Goal: Task Accomplishment & Management: Manage account settings

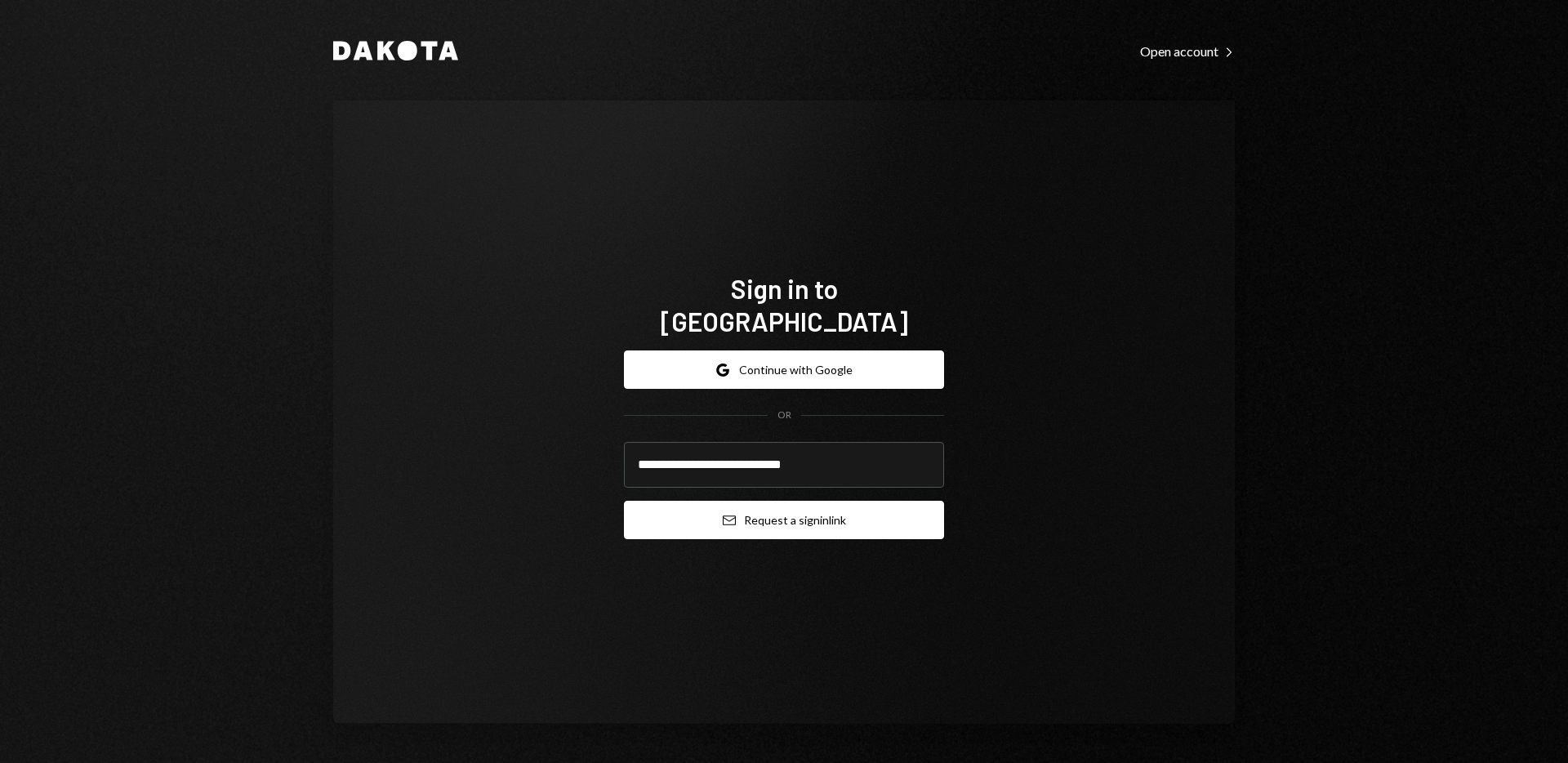
click at [874, 501] on button "Email Request a sign in link" at bounding box center [783, 520] width 320 height 38
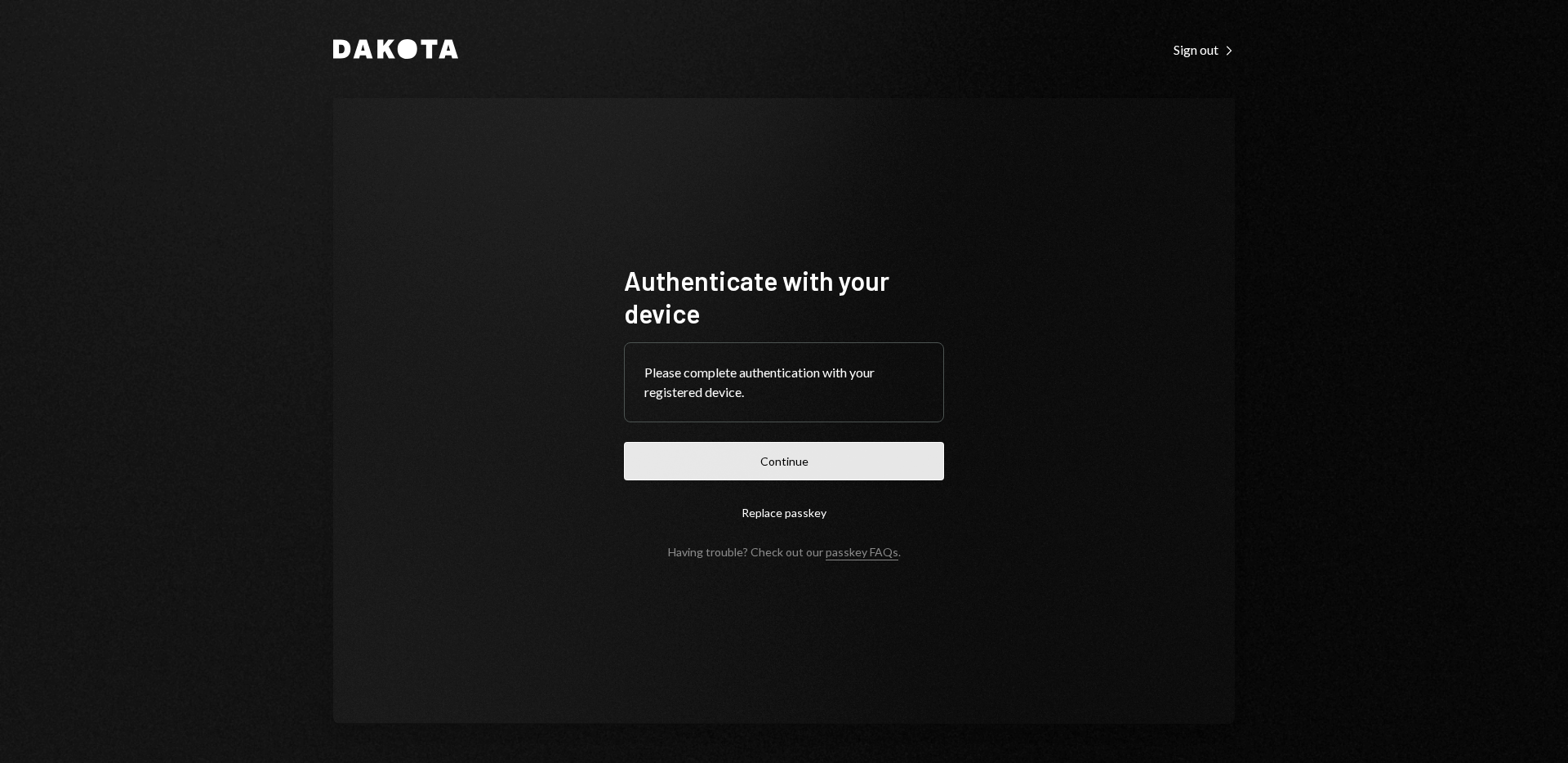
click at [828, 456] on button "Continue" at bounding box center [783, 461] width 320 height 38
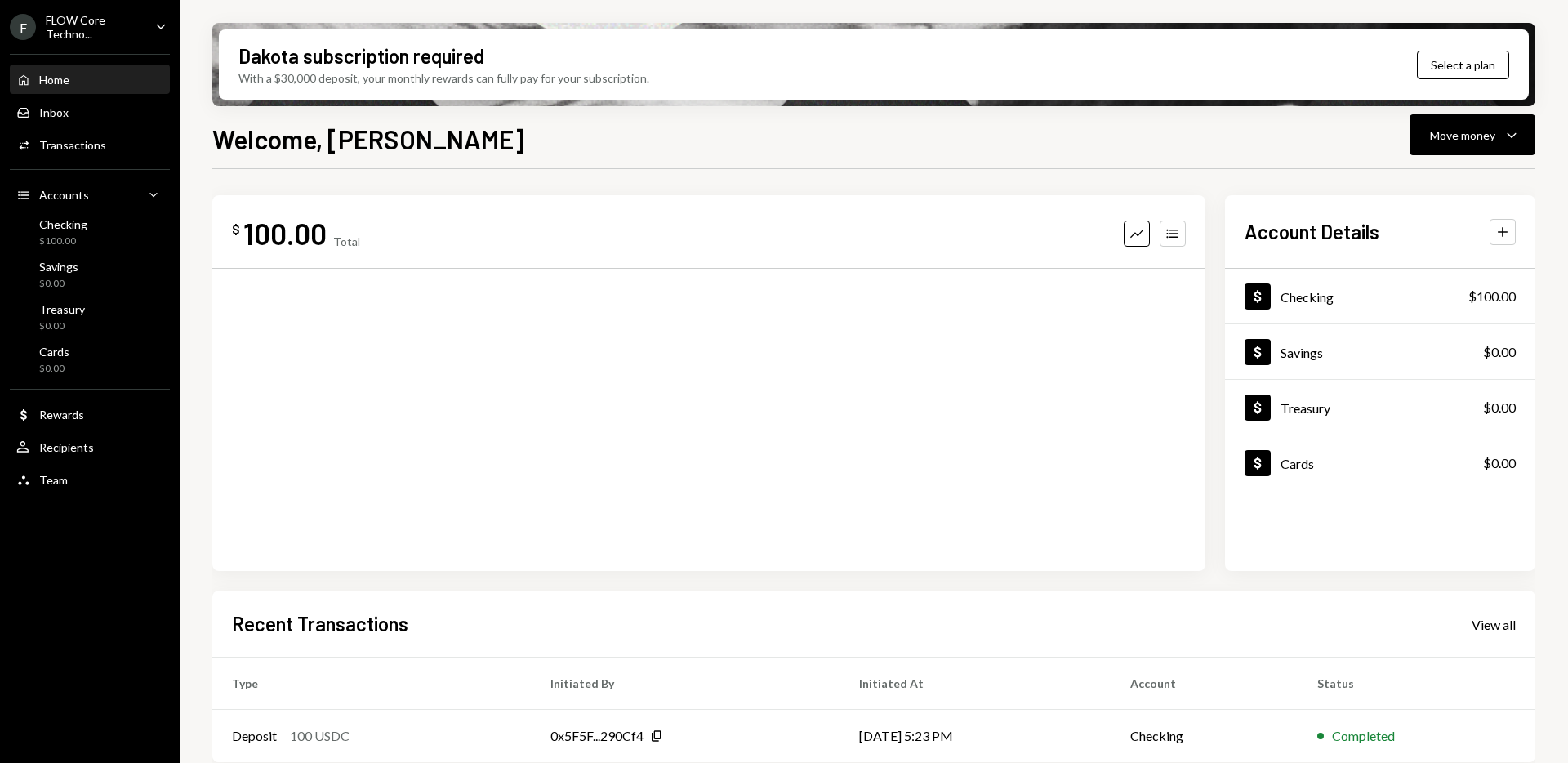
click at [131, 29] on div "FLOW Core Techno..." at bounding box center [94, 27] width 96 height 28
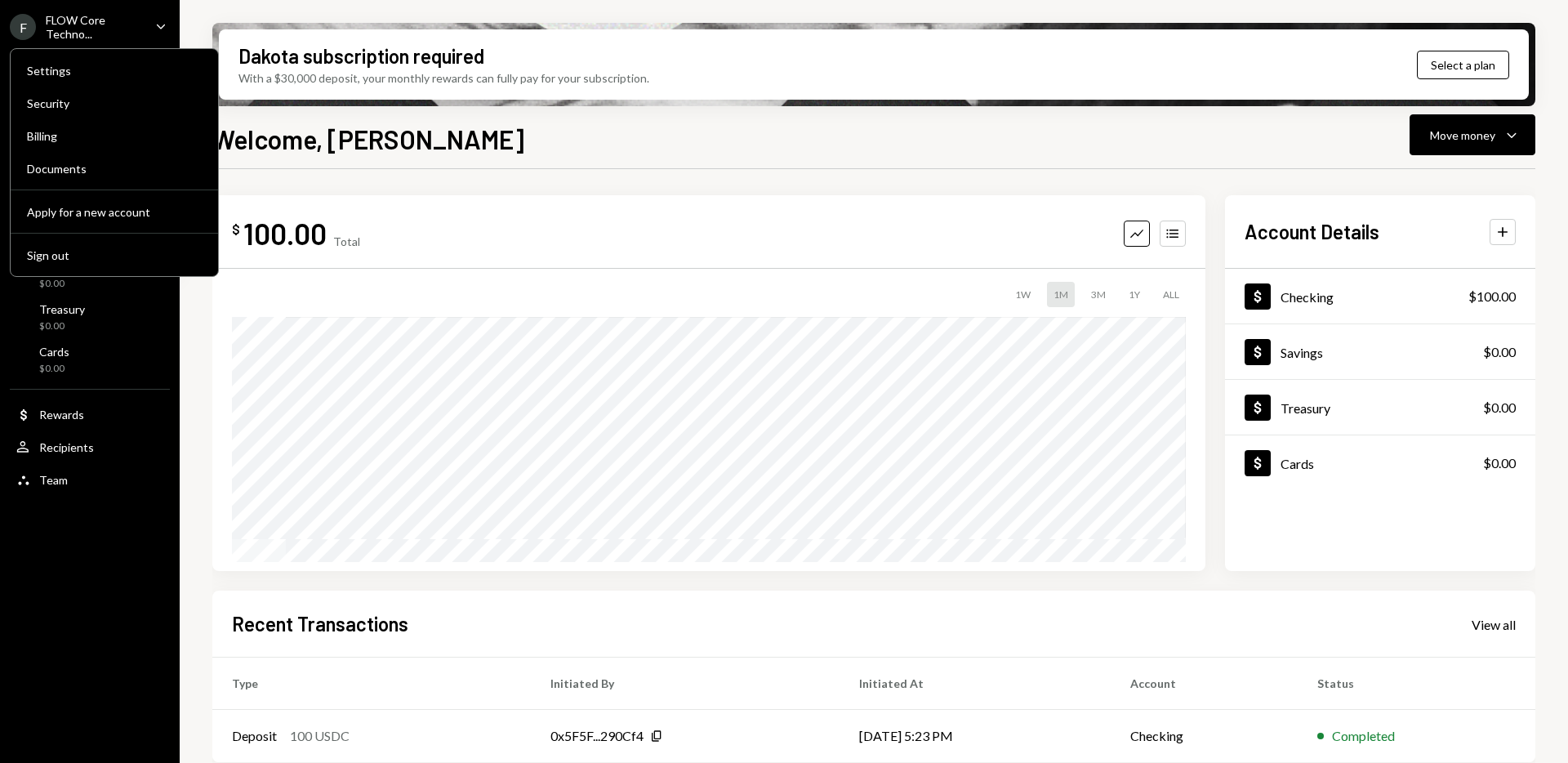
click at [653, 137] on div "Welcome, [PERSON_NAME] Move money Caret Down" at bounding box center [873, 137] width 1323 height 36
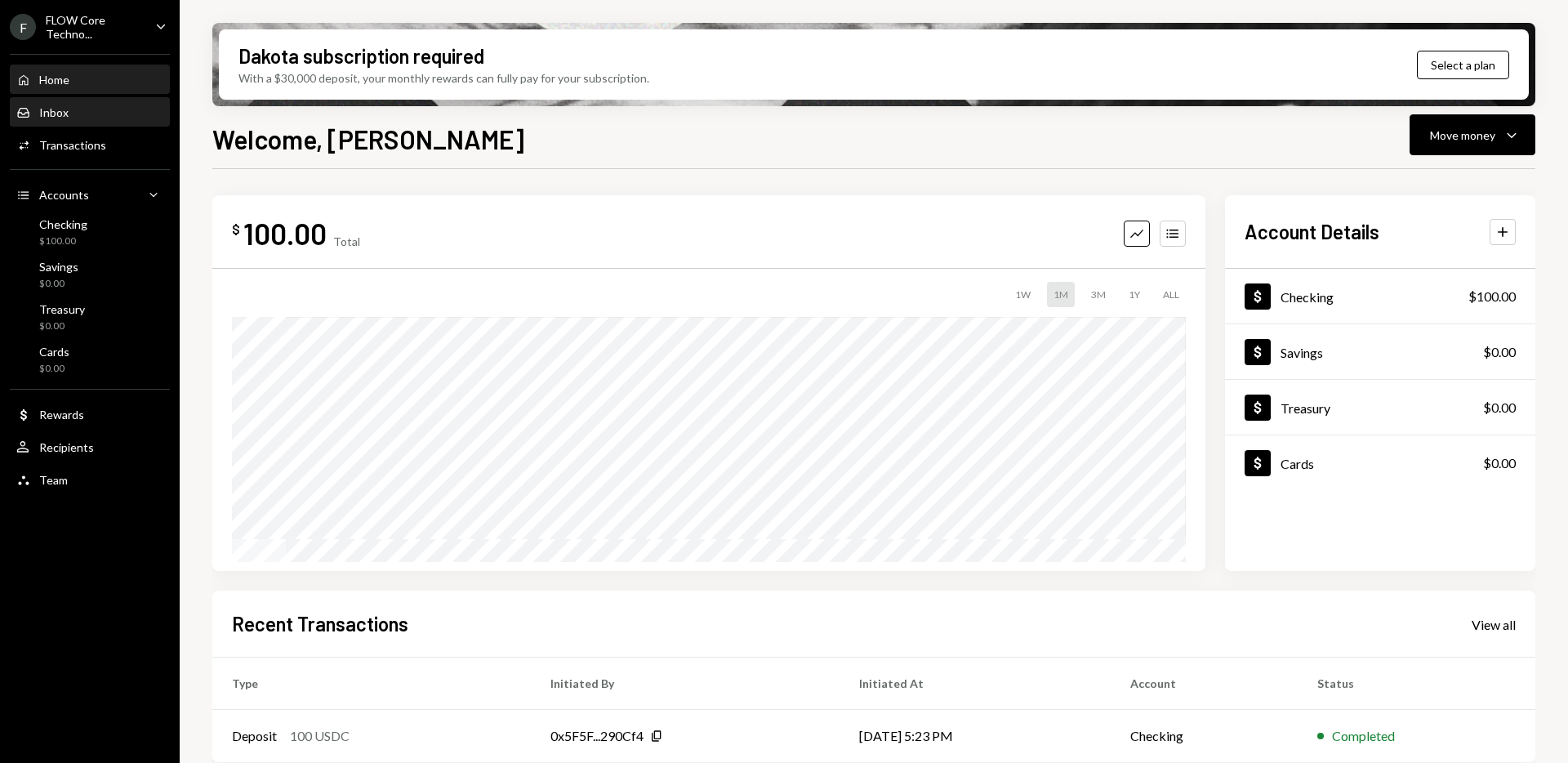
click at [102, 109] on div "Inbox Inbox" at bounding box center [89, 112] width 147 height 14
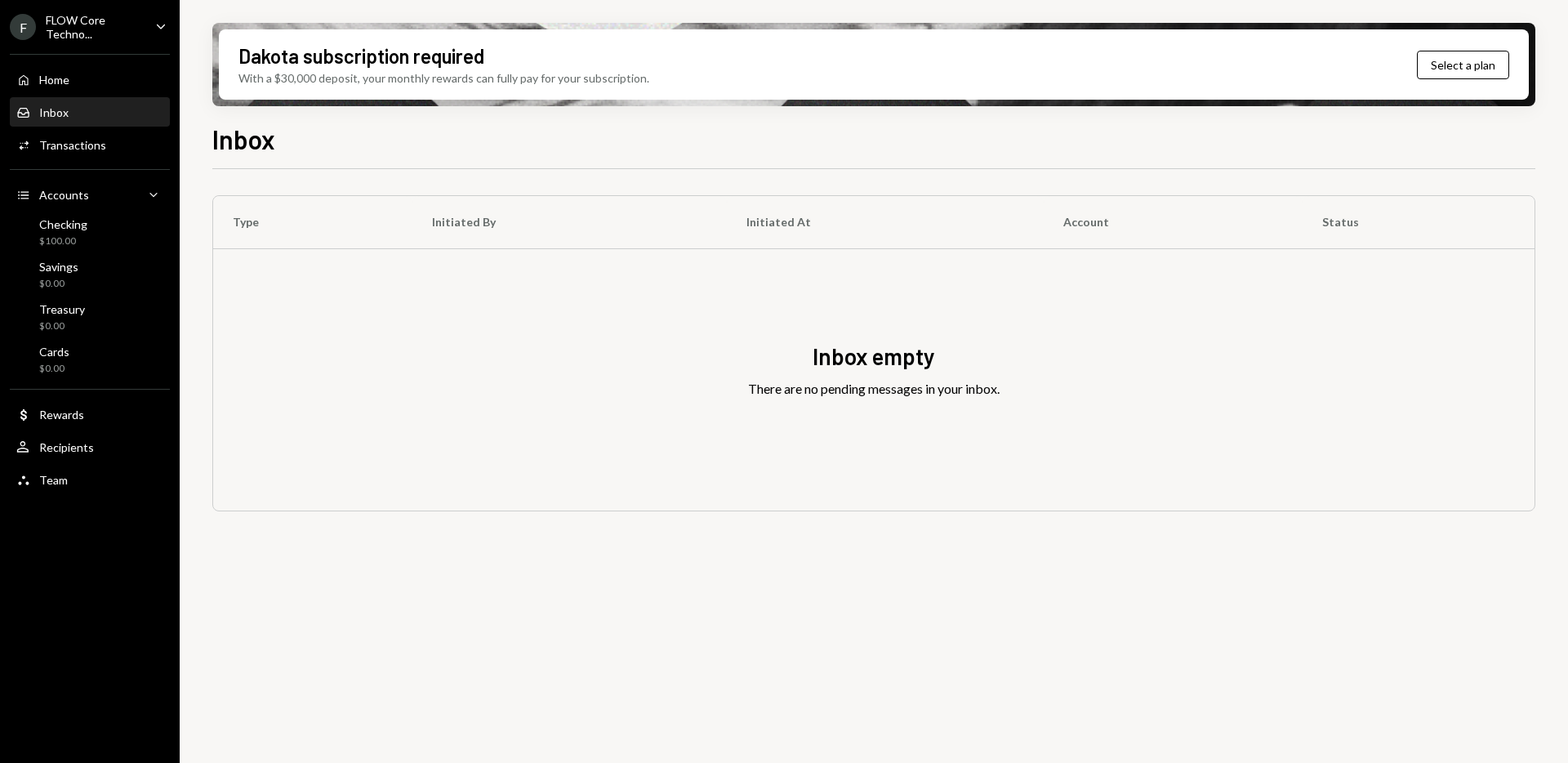
click at [87, 35] on div "FLOW Core Techno..." at bounding box center [94, 27] width 96 height 28
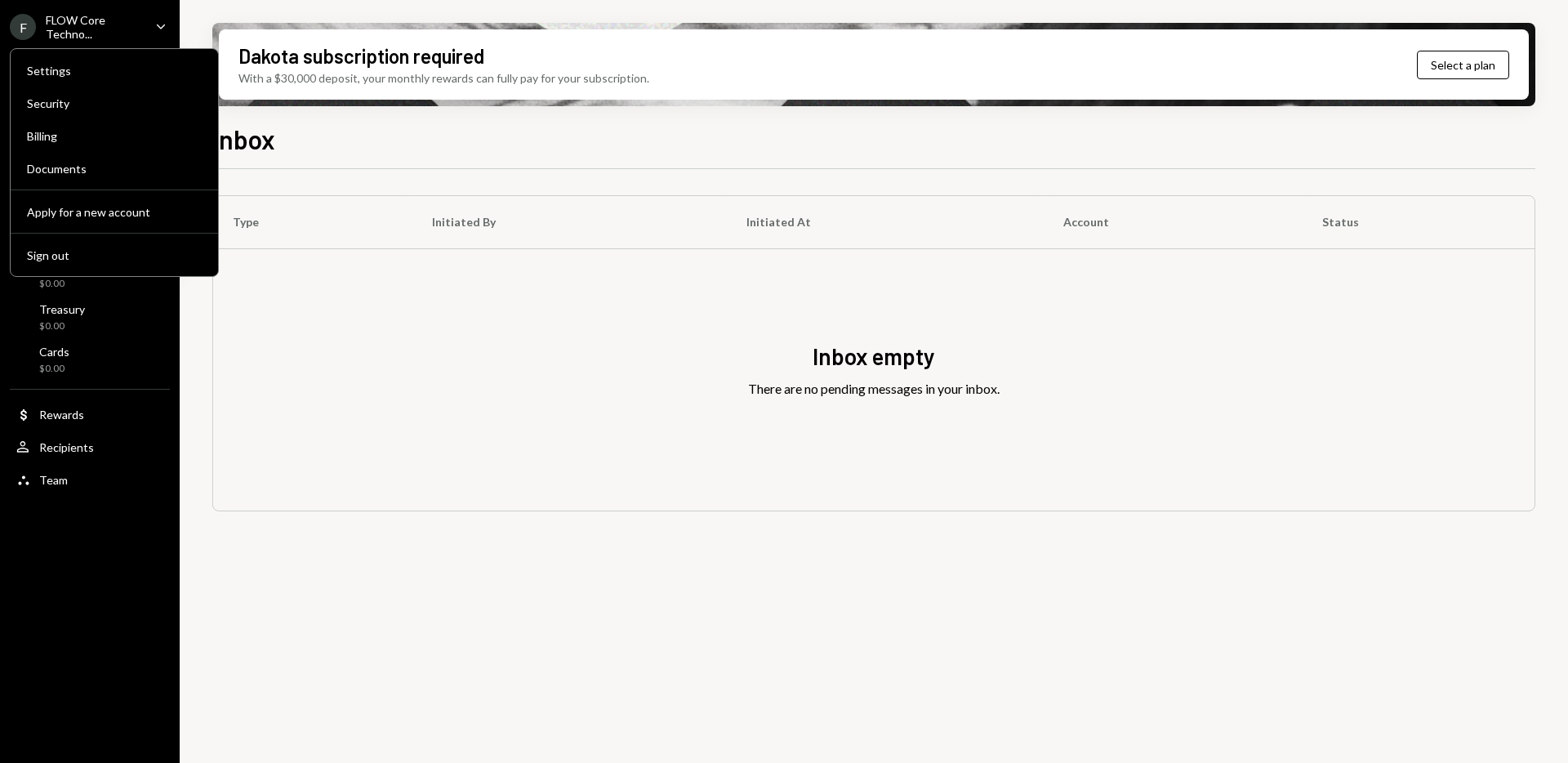
click at [102, 533] on div "F FLOW Core Techno... Caret Down Home Home Inbox Inbox Activities Transactions …" at bounding box center [90, 382] width 180 height 763
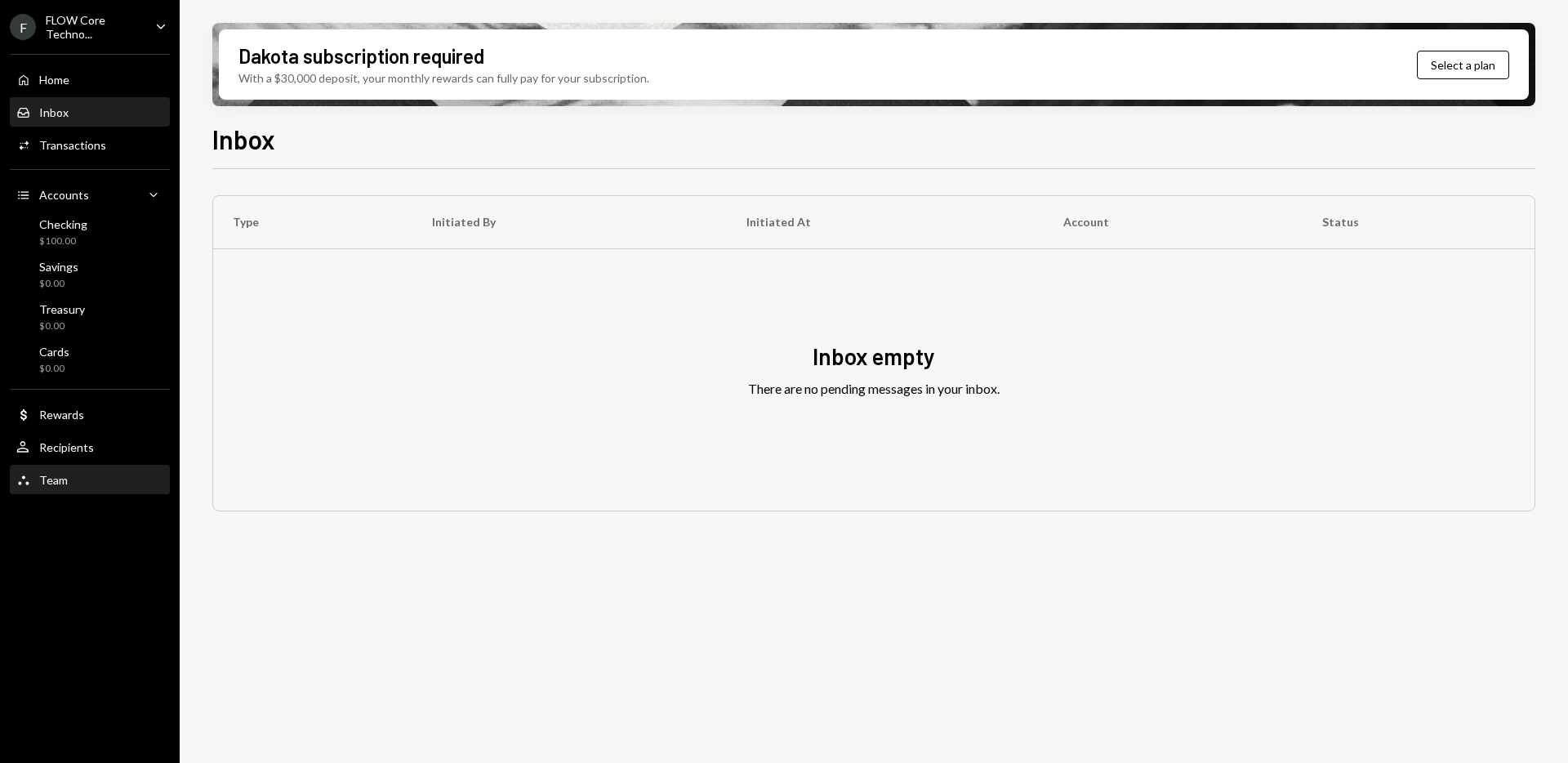
click at [89, 480] on div "Team Team" at bounding box center [89, 480] width 147 height 14
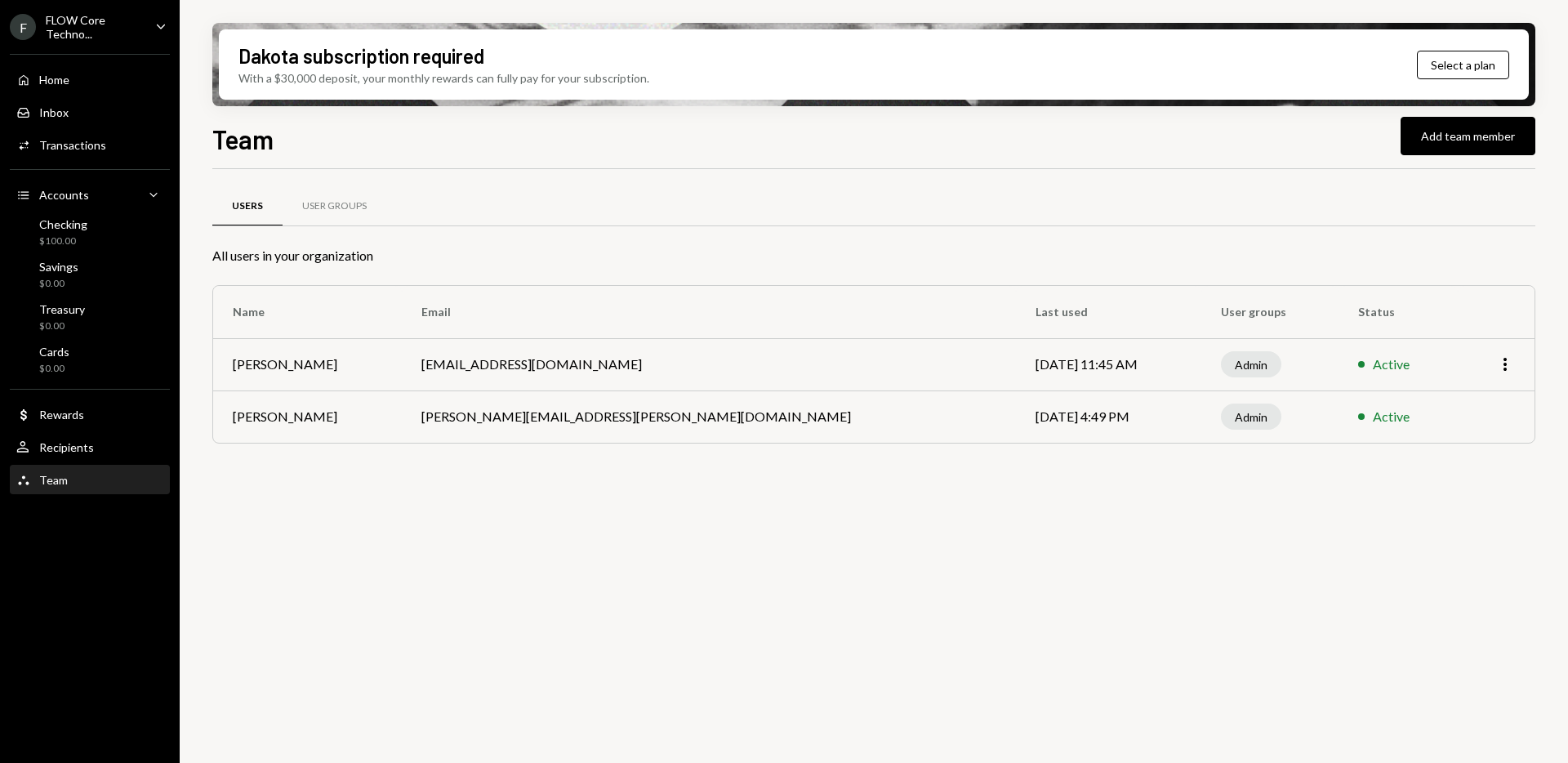
click at [94, 31] on div "FLOW Core Techno..." at bounding box center [94, 27] width 96 height 28
click at [582, 174] on div "Users User Groups All users in your organization Name Email Last used User grou…" at bounding box center [873, 323] width 1323 height 308
click at [1499, 139] on button "Add team member" at bounding box center [1467, 135] width 135 height 38
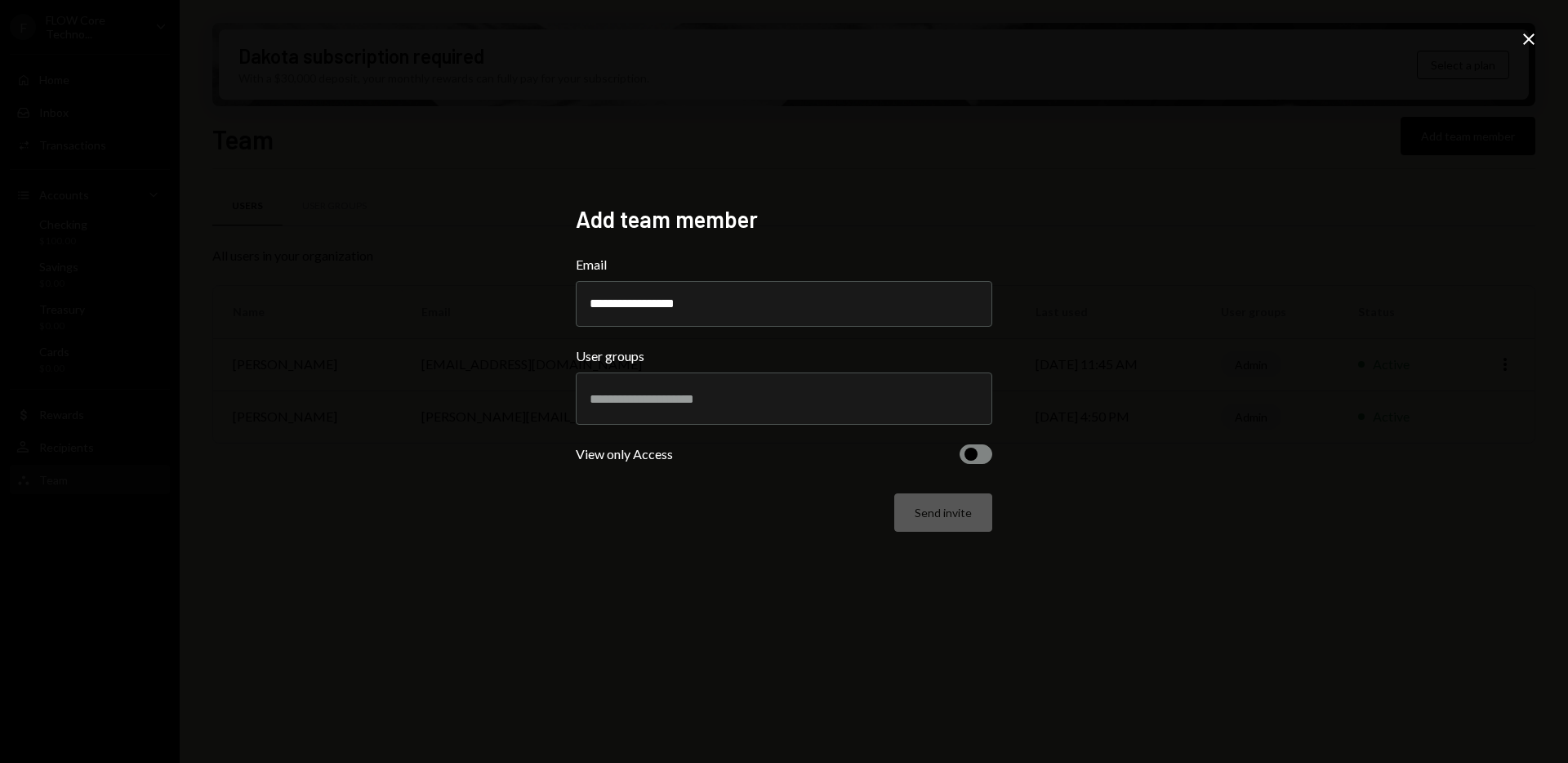
type input "**********"
click at [778, 400] on input "text" at bounding box center [784, 398] width 388 height 14
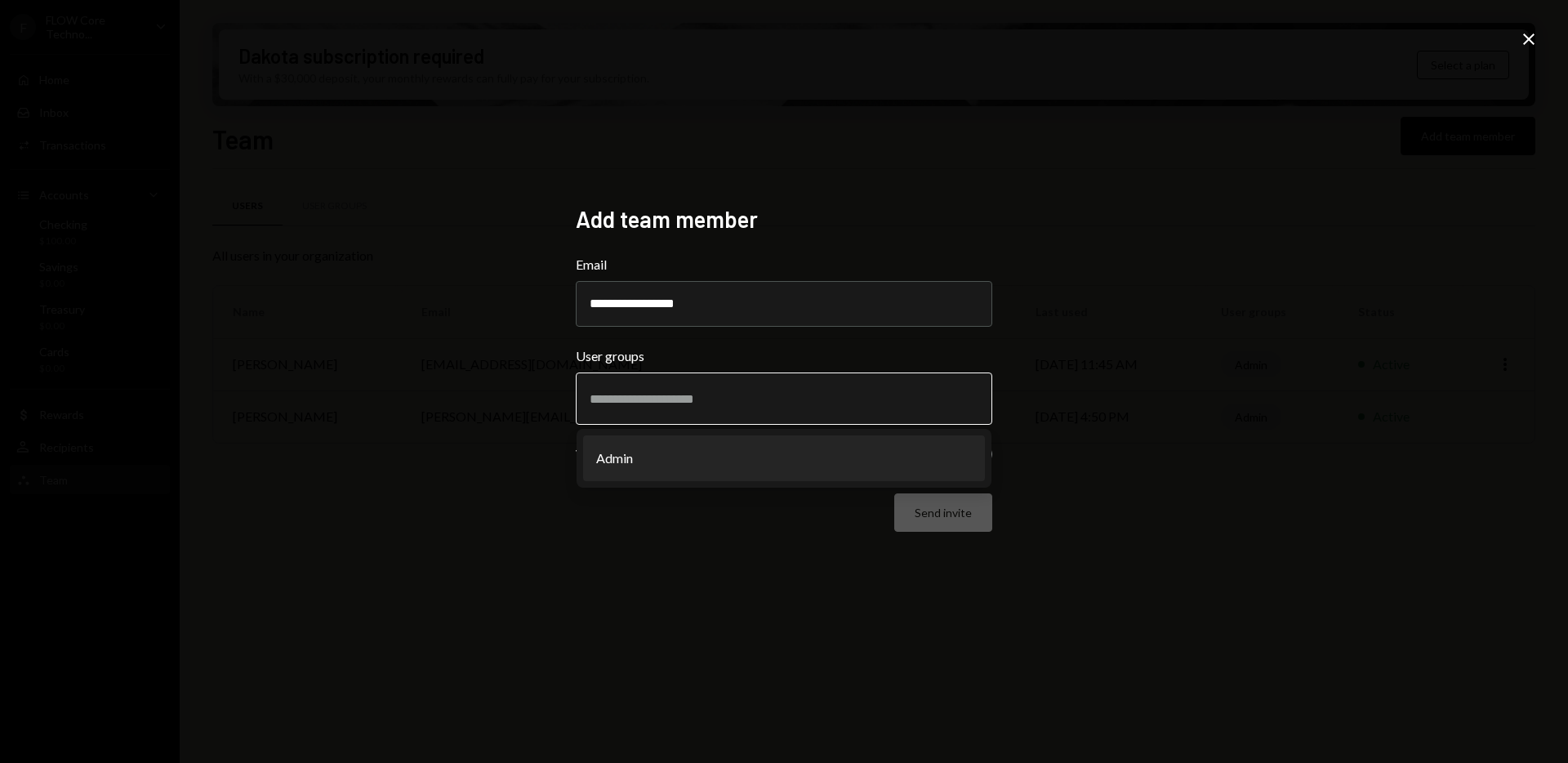
click at [804, 452] on li "Admin" at bounding box center [783, 458] width 402 height 45
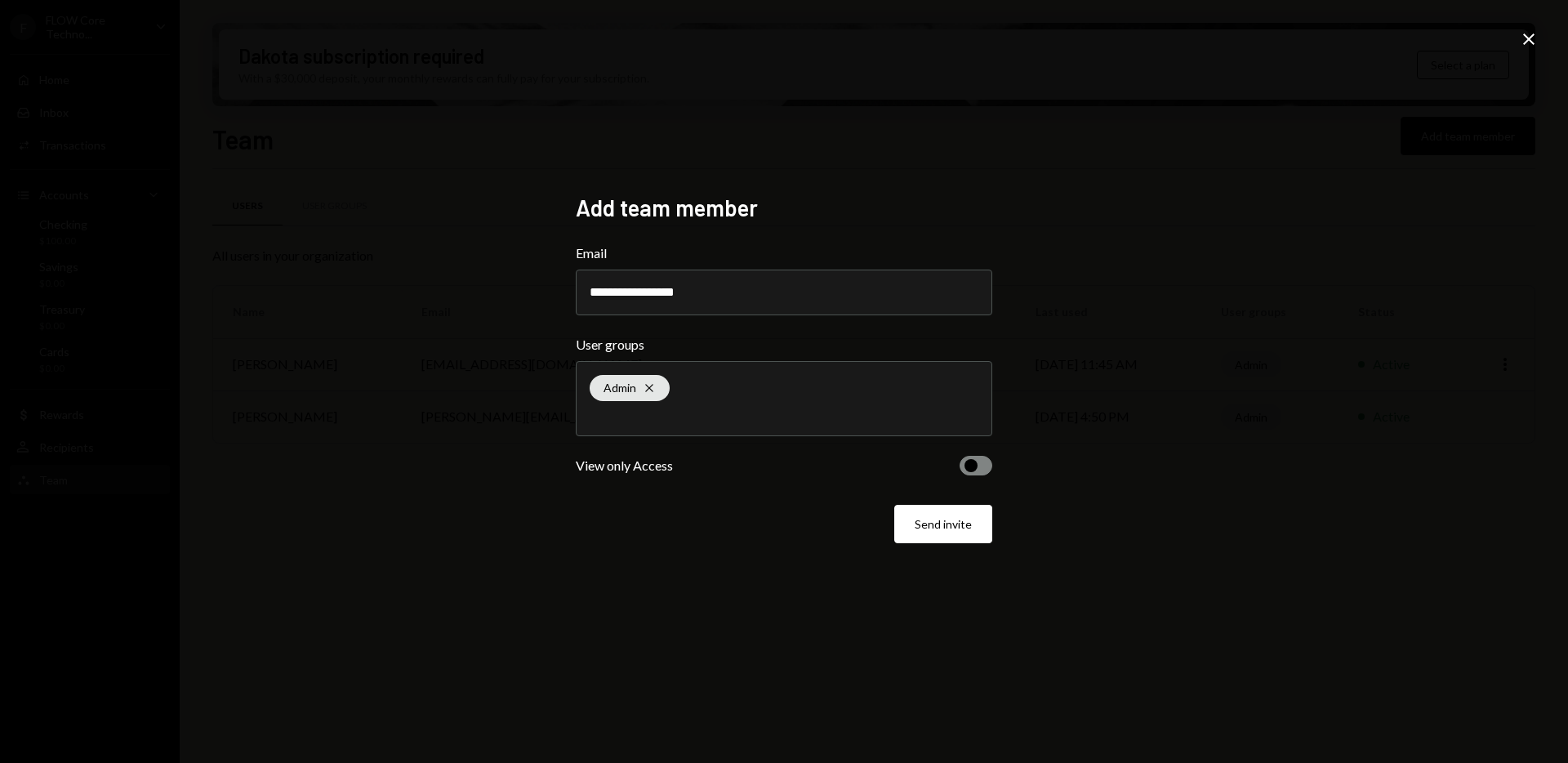
click at [968, 471] on span "button" at bounding box center [970, 465] width 13 height 13
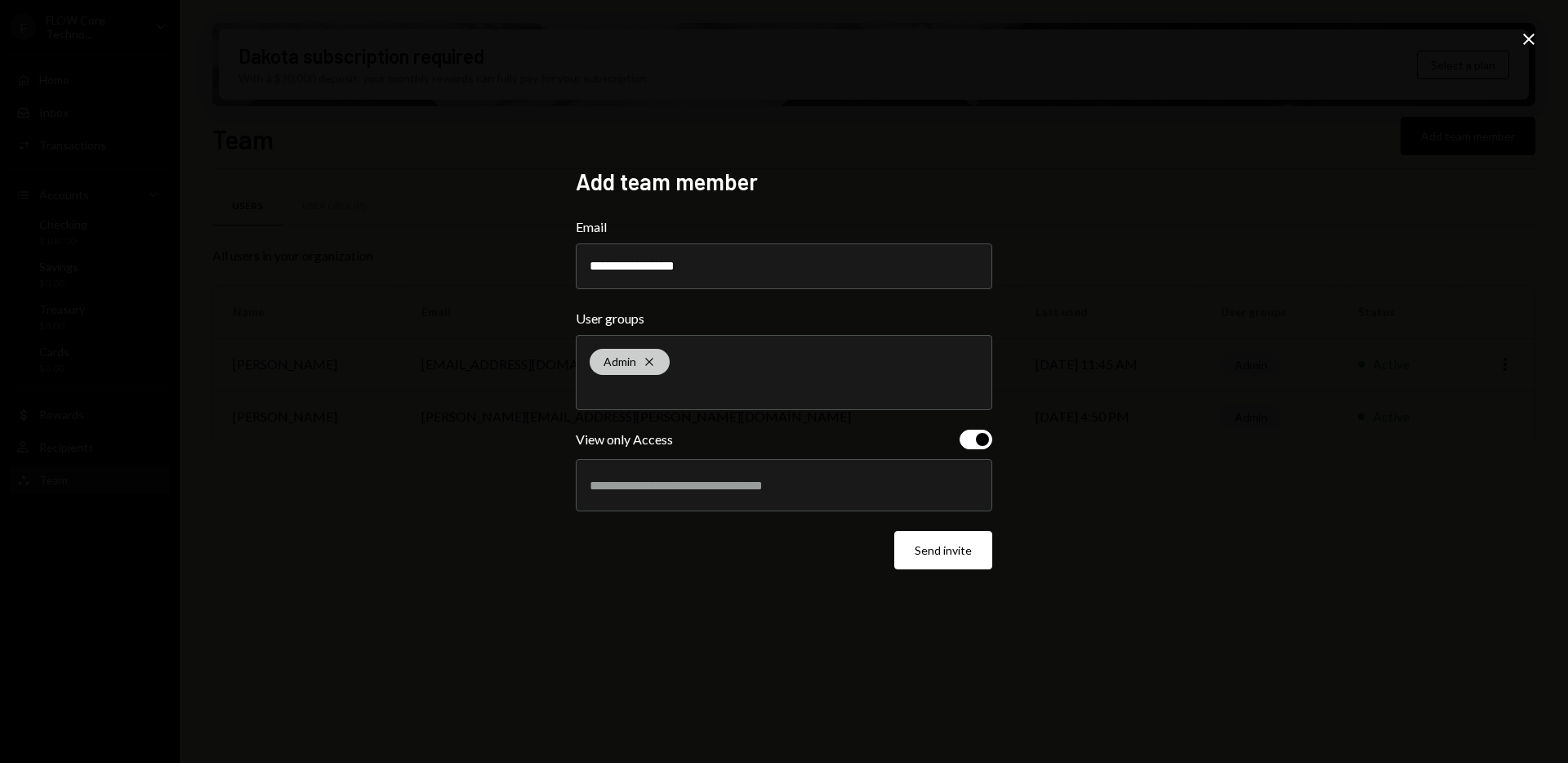
click at [651, 359] on icon at bounding box center [649, 362] width 7 height 7
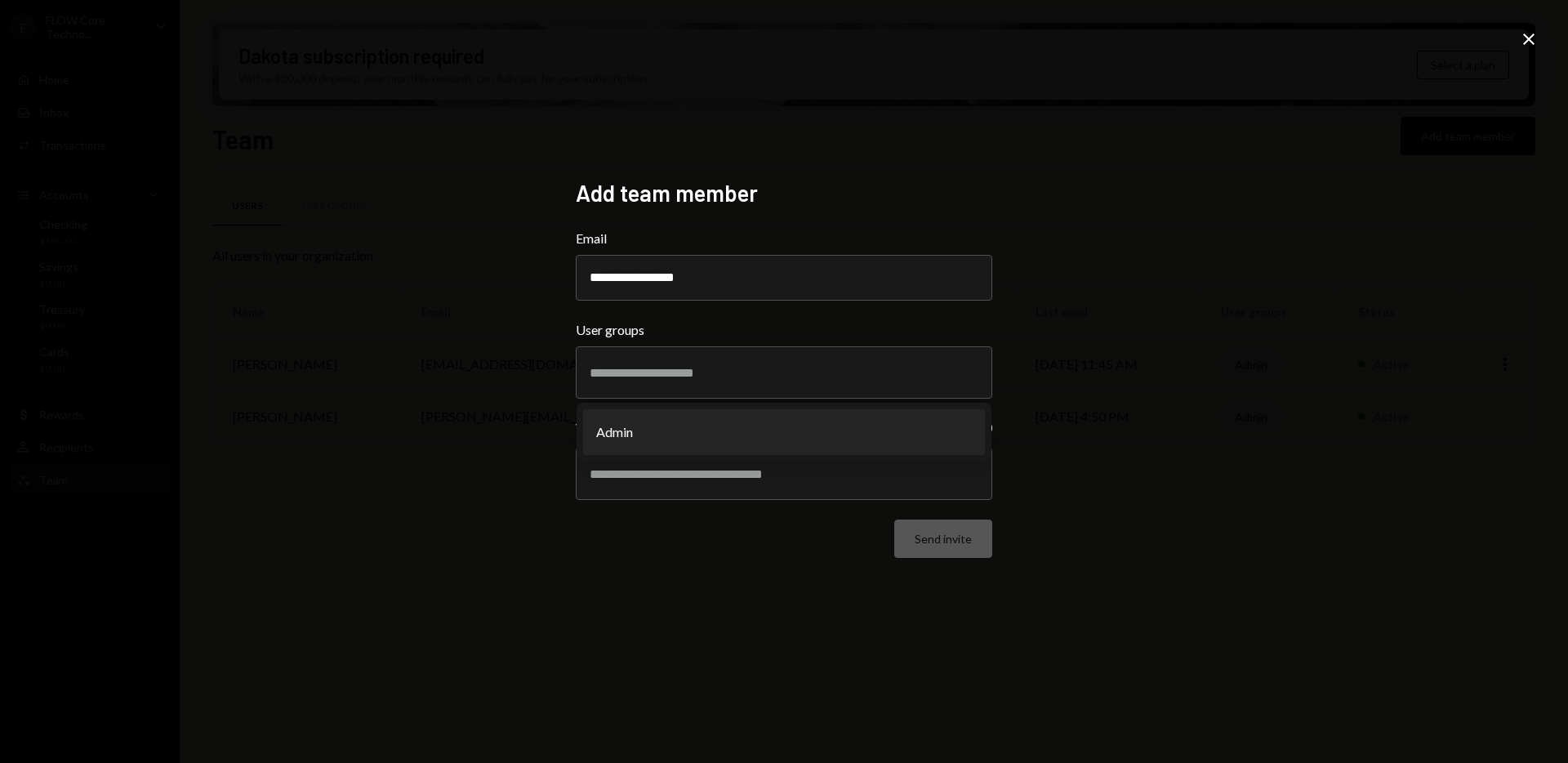
click at [1073, 446] on div "**********" at bounding box center [784, 382] width 1568 height 763
click at [876, 479] on input "text" at bounding box center [784, 473] width 388 height 14
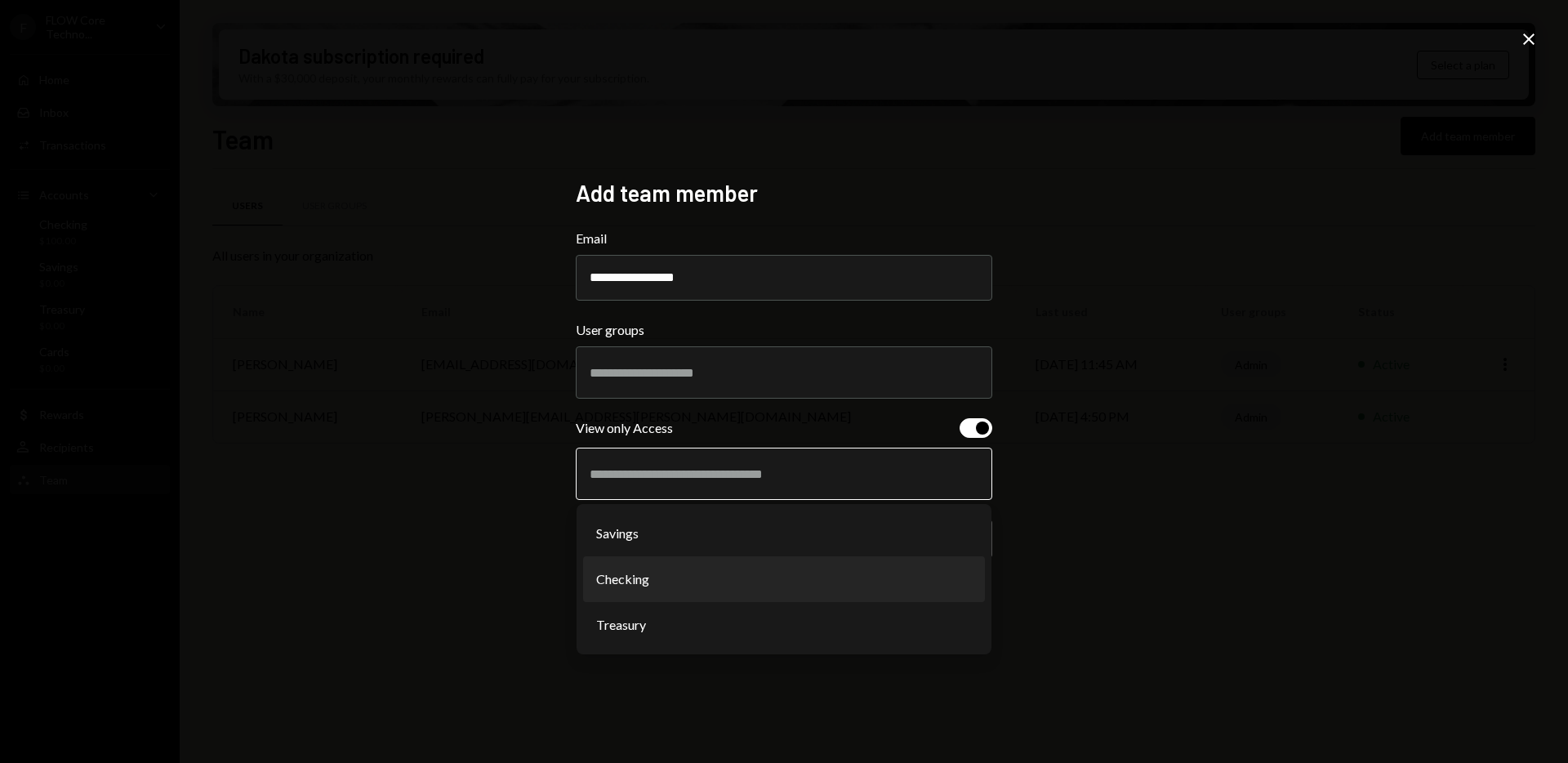
click at [823, 565] on li "Checking" at bounding box center [783, 578] width 402 height 45
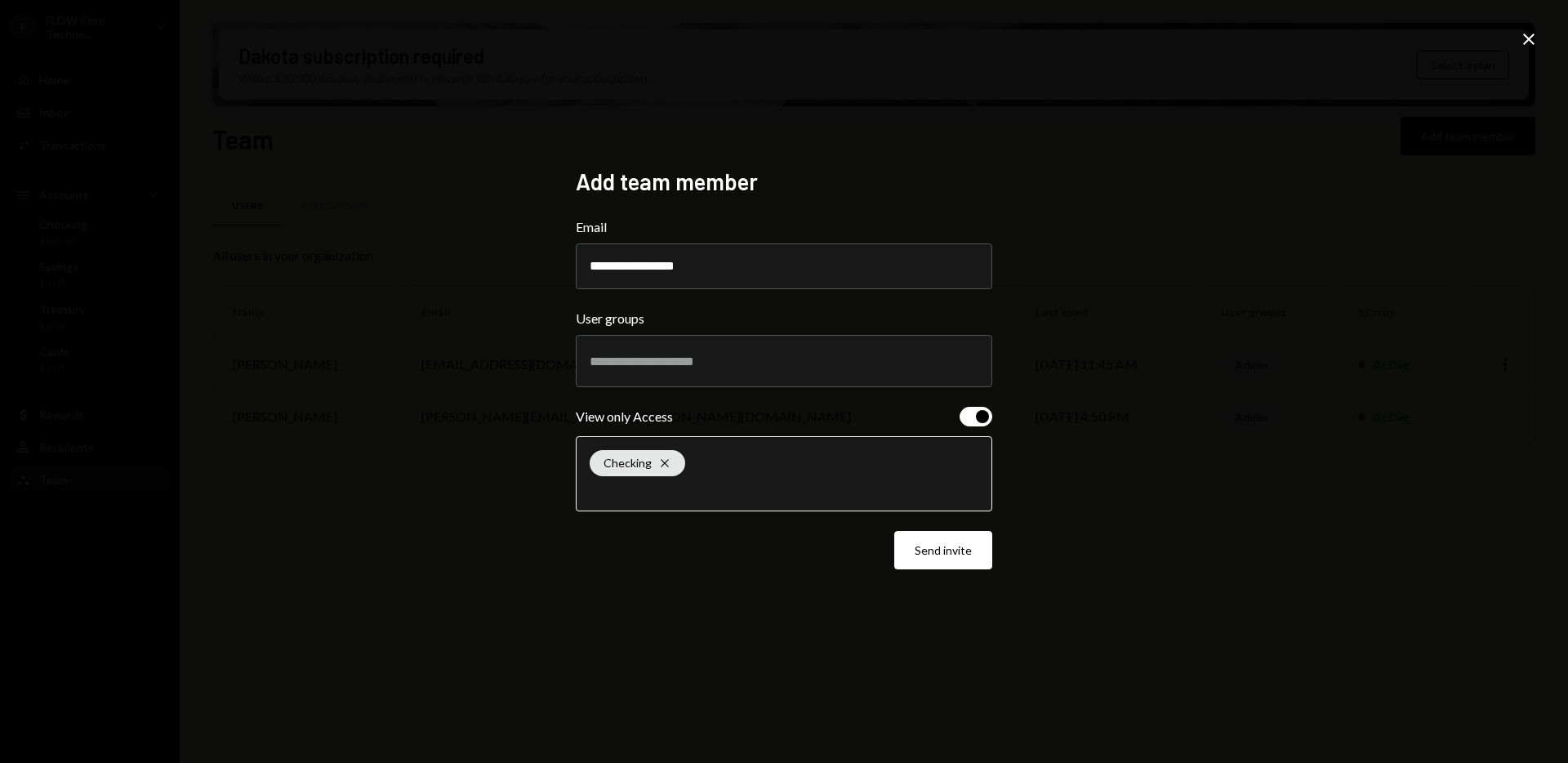
click at [878, 486] on input "text" at bounding box center [784, 490] width 388 height 14
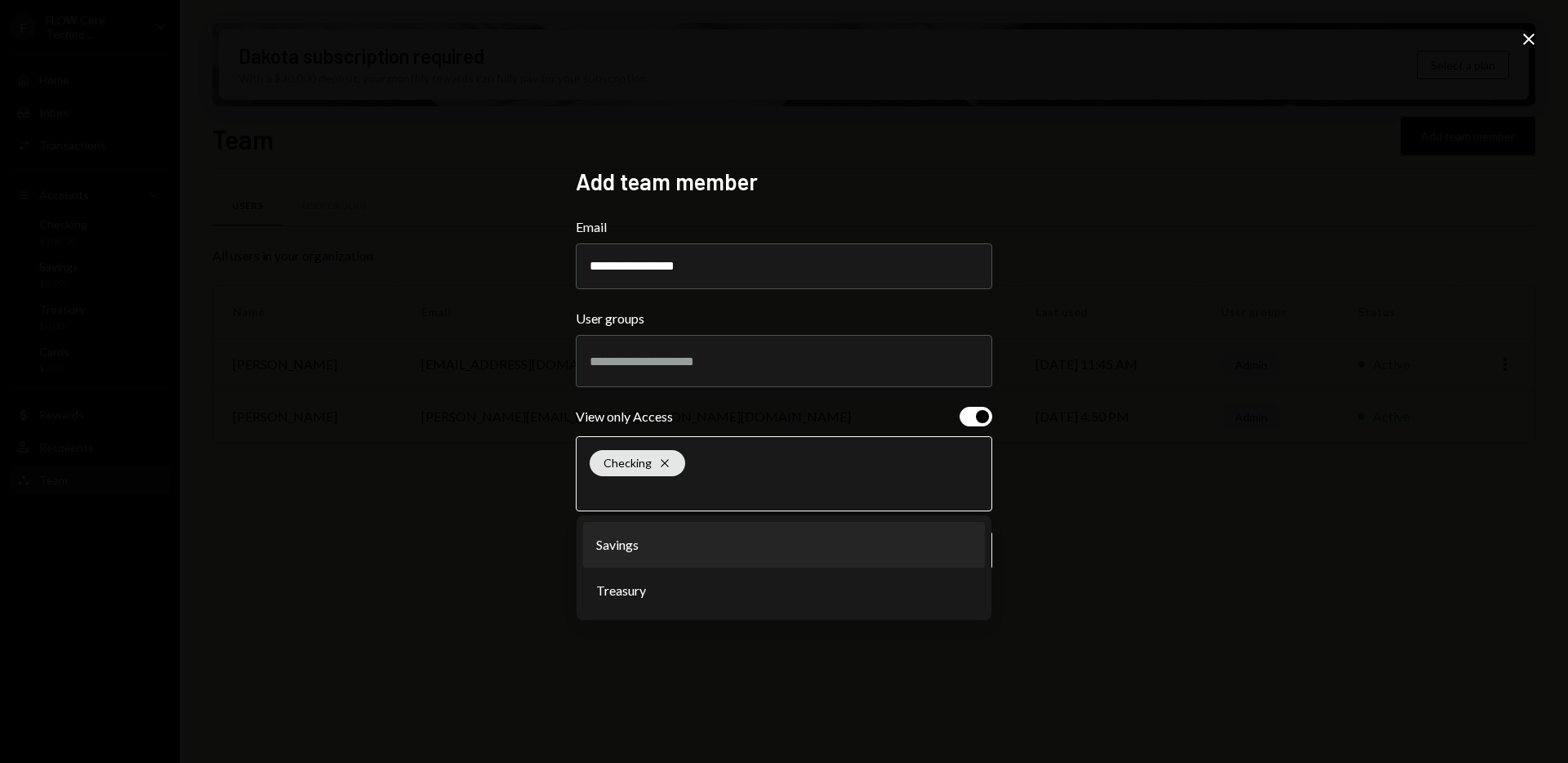
click at [749, 554] on li "Savings" at bounding box center [783, 545] width 402 height 45
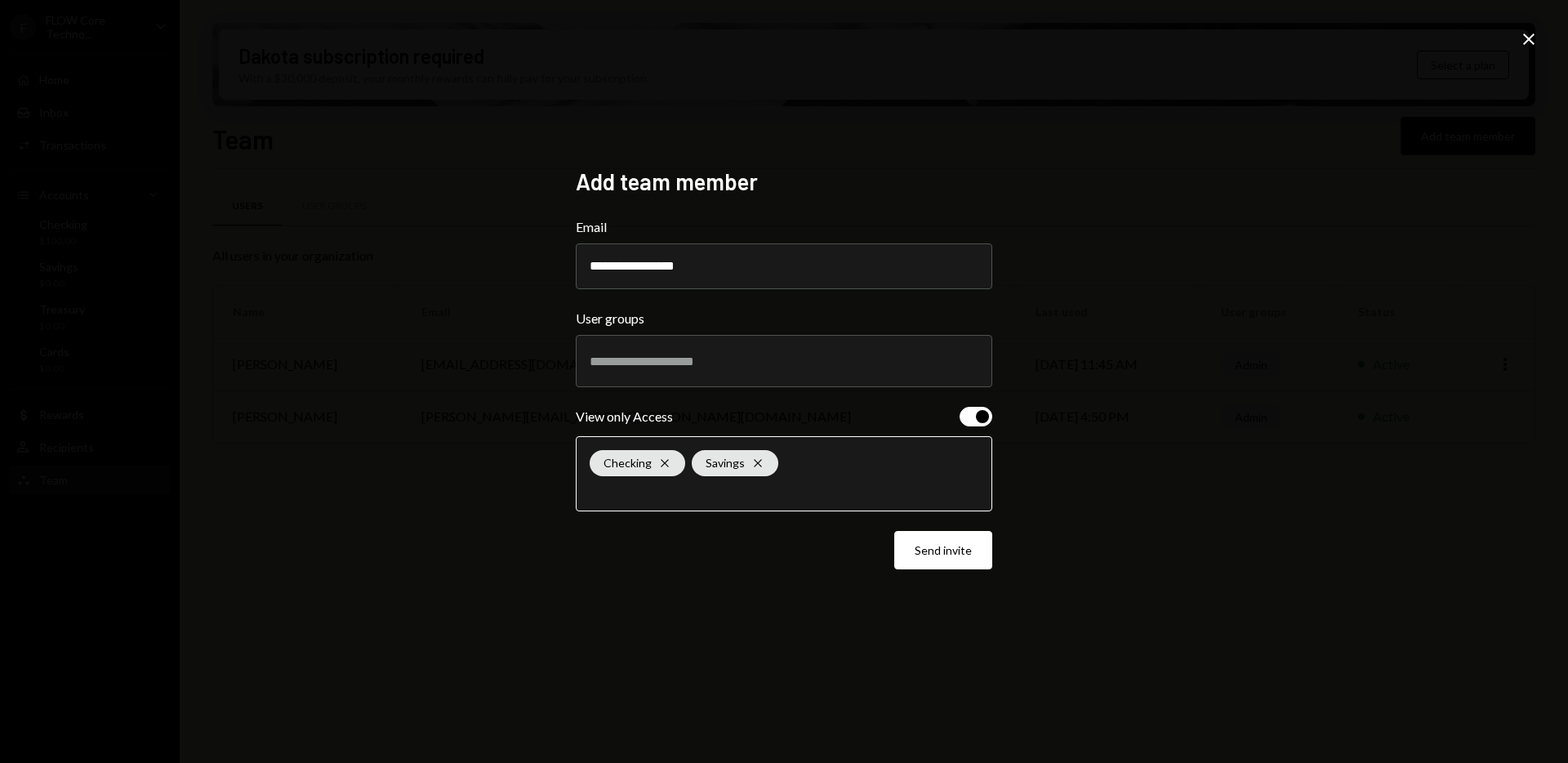
click at [796, 493] on input "text" at bounding box center [784, 490] width 388 height 14
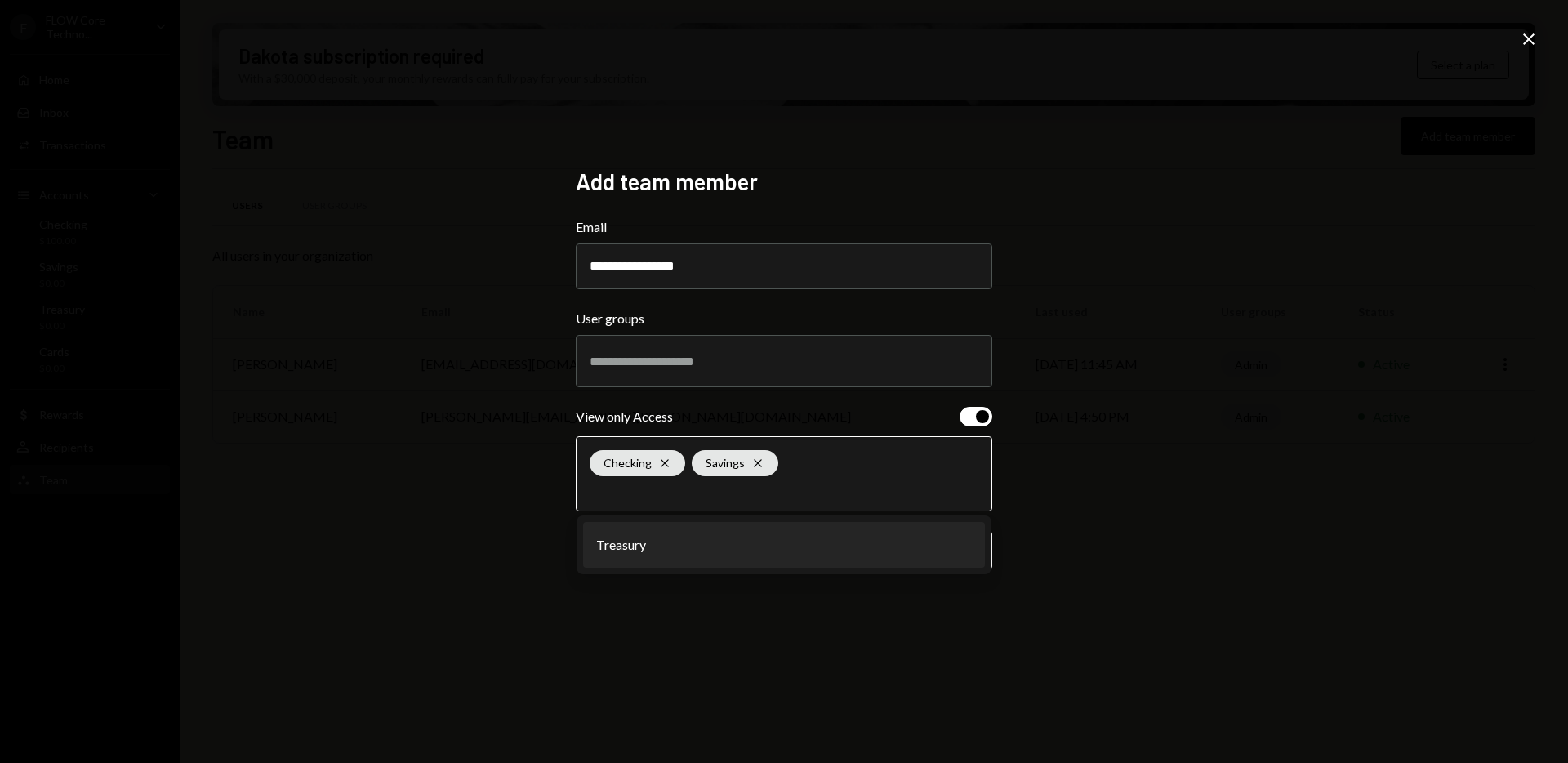
click at [795, 554] on li "Treasury" at bounding box center [783, 545] width 402 height 45
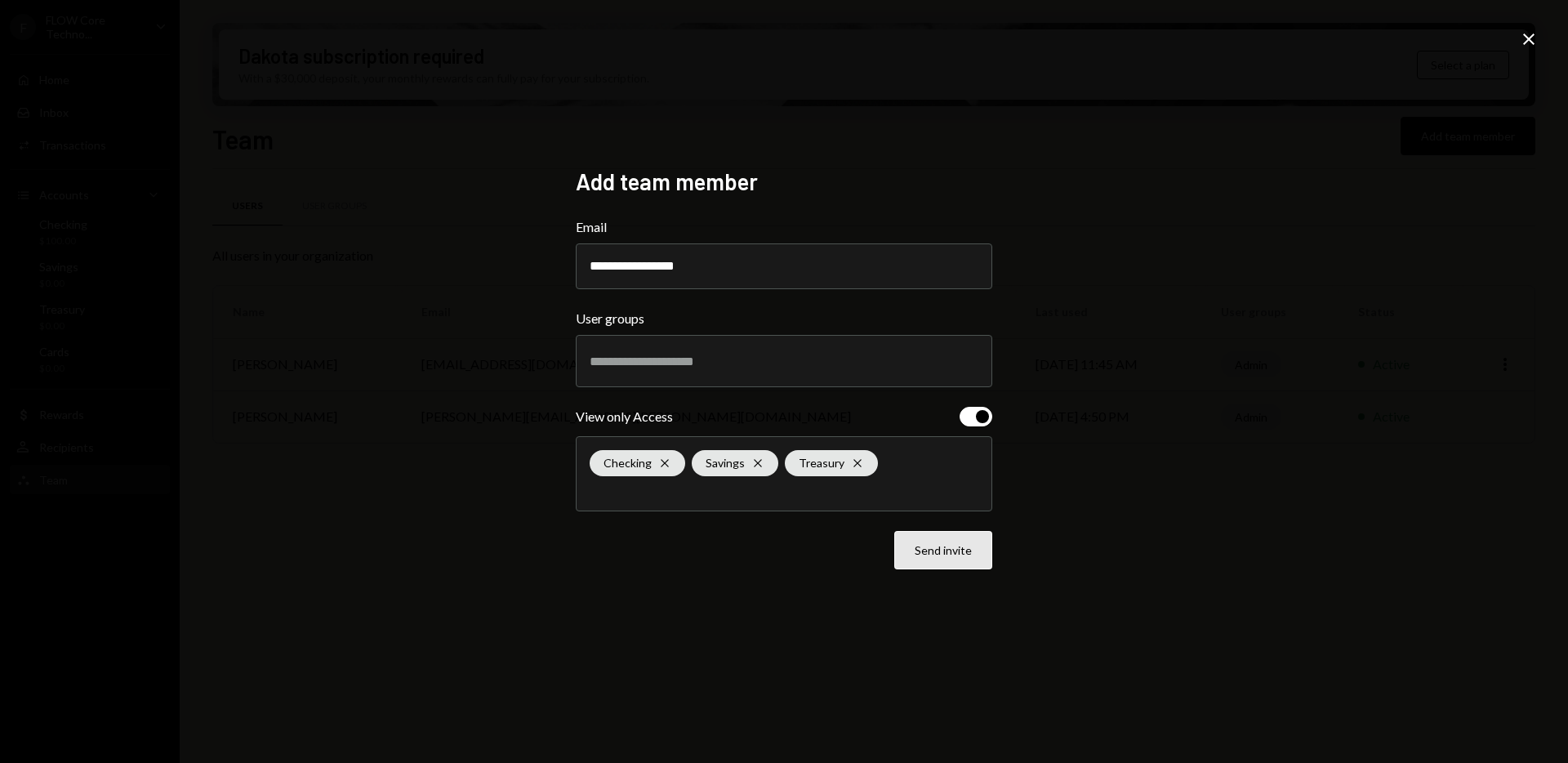
click at [979, 555] on button "Send invite" at bounding box center [943, 550] width 98 height 38
